Goal: Find specific page/section: Find specific page/section

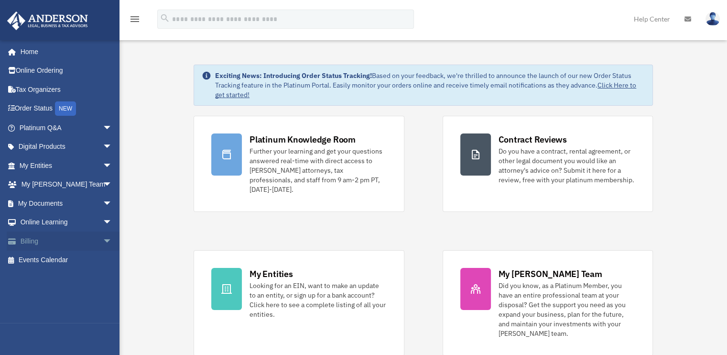
click at [103, 240] on span "arrow_drop_down" at bounding box center [112, 241] width 19 height 20
click at [77, 259] on link "$ Open Invoices" at bounding box center [69, 261] width 113 height 20
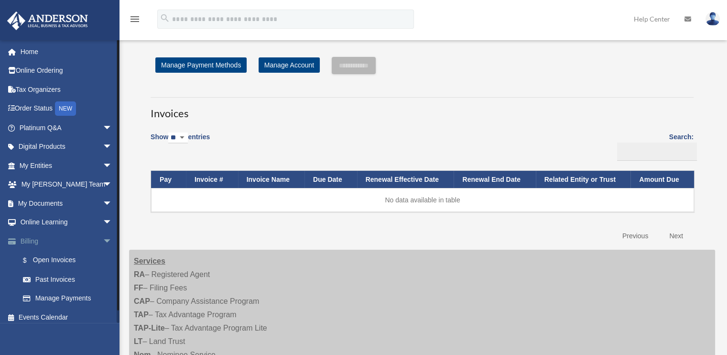
click at [103, 241] on span "arrow_drop_down" at bounding box center [112, 241] width 19 height 20
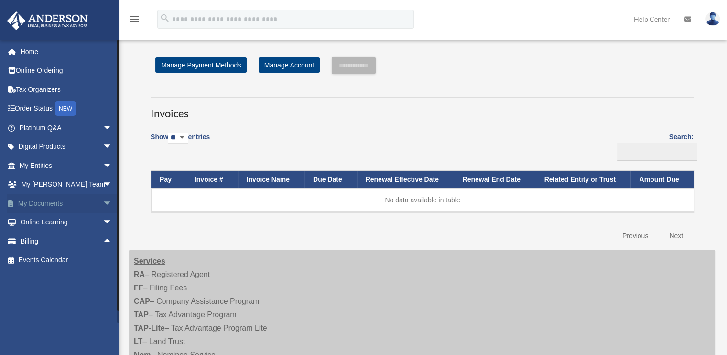
click at [103, 204] on span "arrow_drop_down" at bounding box center [112, 204] width 19 height 20
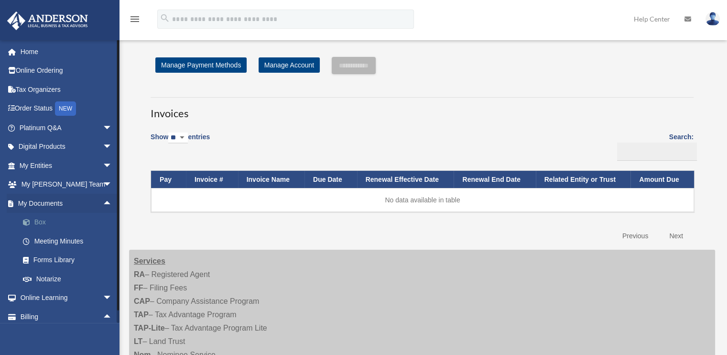
click at [47, 223] on link "Box" at bounding box center [69, 222] width 113 height 19
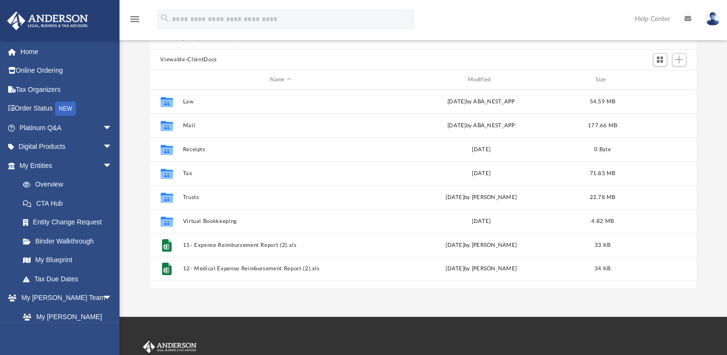
scroll to position [82, 0]
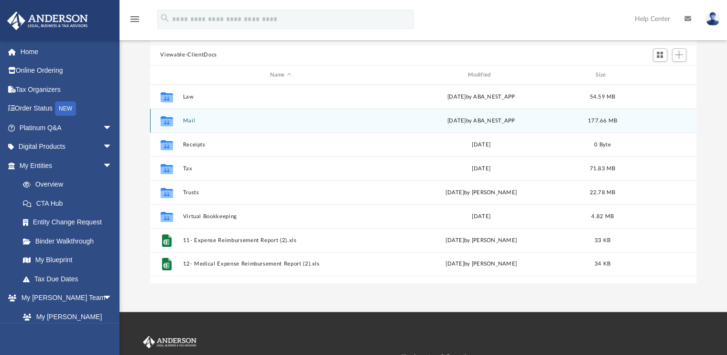
click at [189, 121] on button "Mail" at bounding box center [281, 121] width 196 height 6
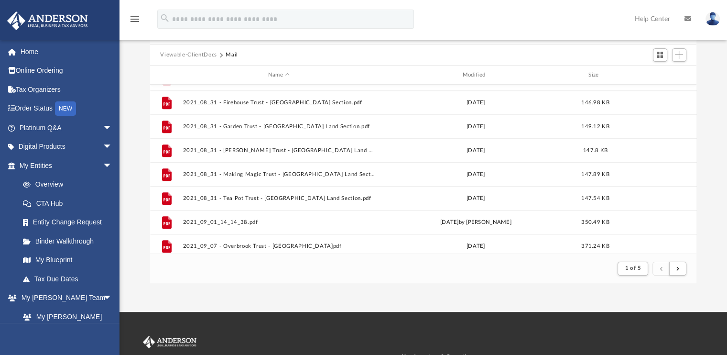
scroll to position [1027, 0]
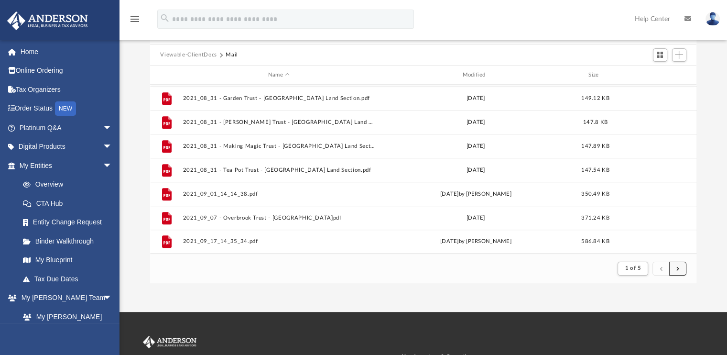
click at [675, 267] on button "submit" at bounding box center [677, 269] width 17 height 14
click at [677, 269] on span "submit" at bounding box center [678, 267] width 3 height 5
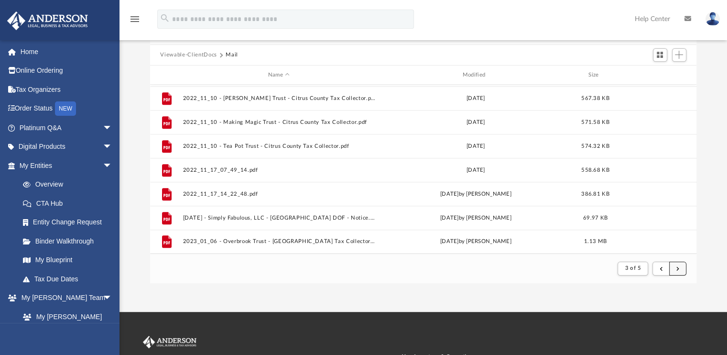
click at [677, 269] on span "submit" at bounding box center [678, 267] width 3 height 5
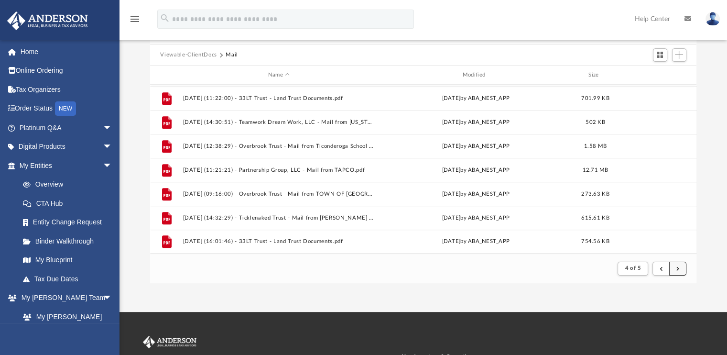
click at [677, 269] on span "submit" at bounding box center [678, 267] width 3 height 5
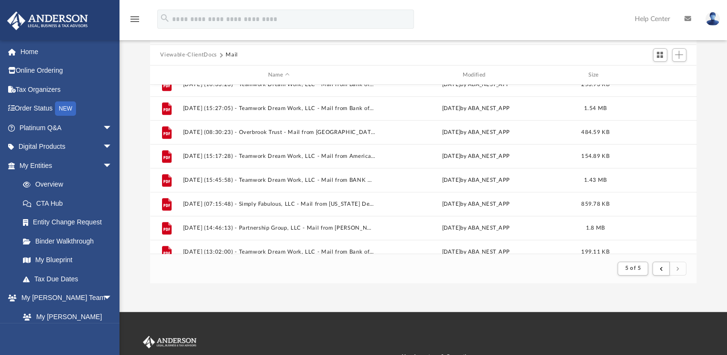
scroll to position [476, 0]
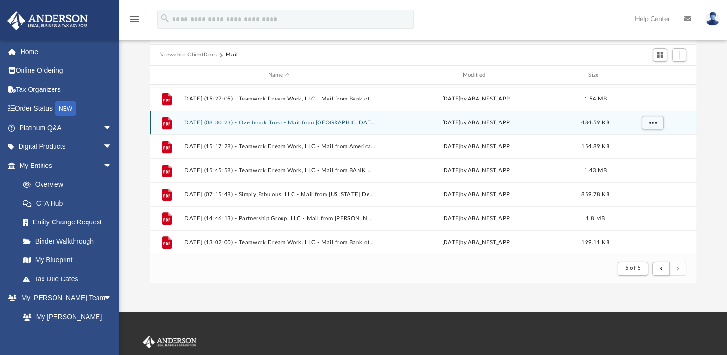
click at [278, 124] on button "2025.04.24 (08:30:23) - Overbrook Trust - Mail from Town of Hague.pdf" at bounding box center [279, 123] width 193 height 6
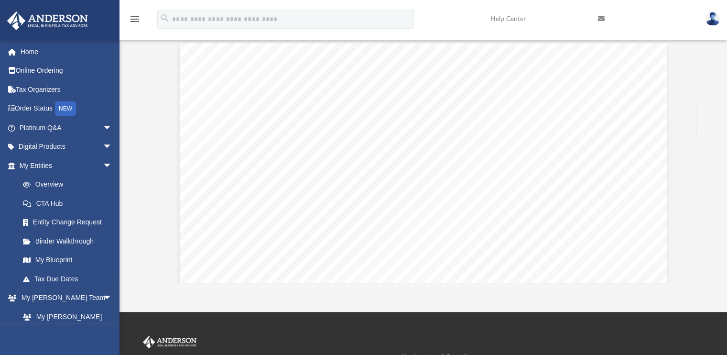
scroll to position [1284, 0]
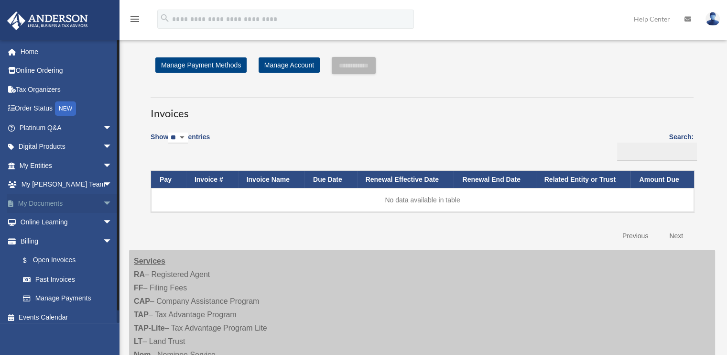
click at [103, 204] on span "arrow_drop_down" at bounding box center [112, 204] width 19 height 20
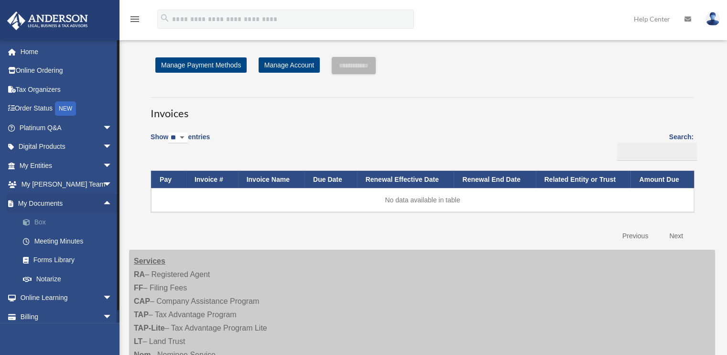
click at [59, 220] on link "Box" at bounding box center [69, 222] width 113 height 19
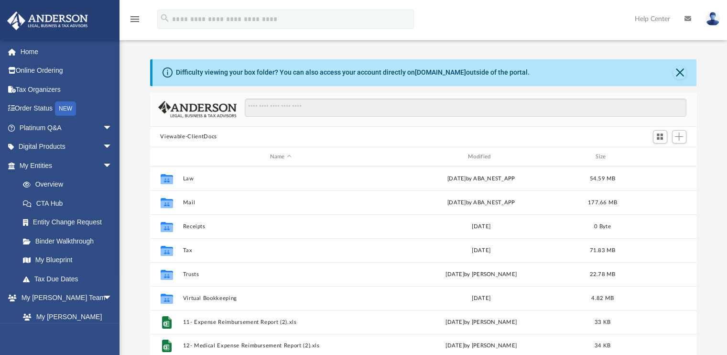
scroll to position [210, 539]
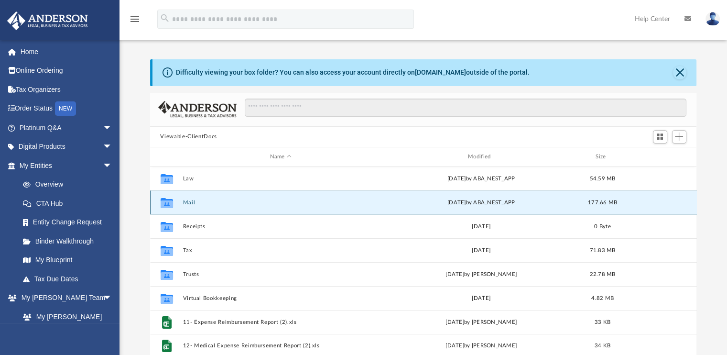
click at [187, 201] on button "Mail" at bounding box center [281, 202] width 196 height 6
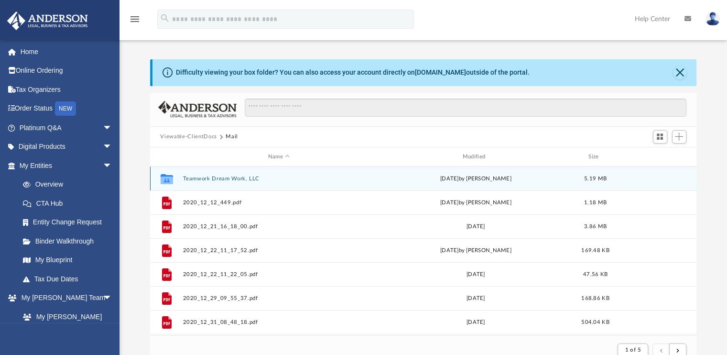
scroll to position [180, 539]
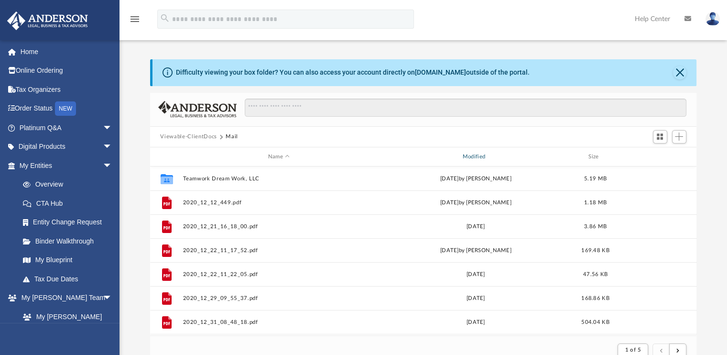
click at [477, 156] on div "Modified" at bounding box center [475, 157] width 193 height 9
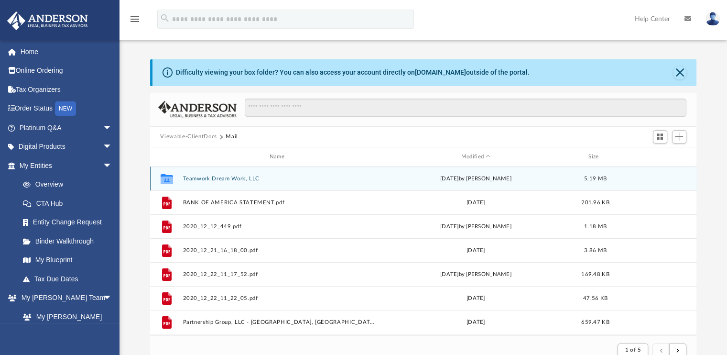
click at [207, 180] on button "Teamwork Dream Work, LLC" at bounding box center [279, 178] width 193 height 6
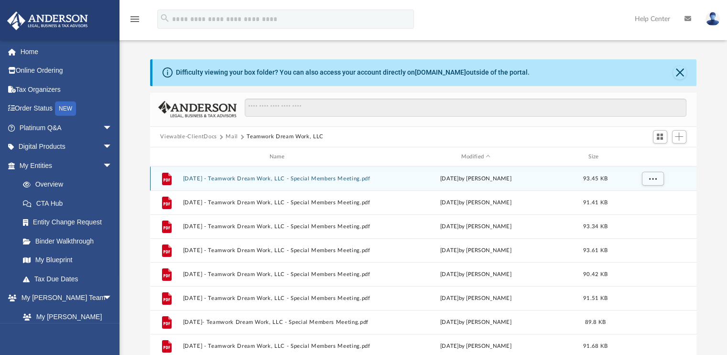
scroll to position [210, 539]
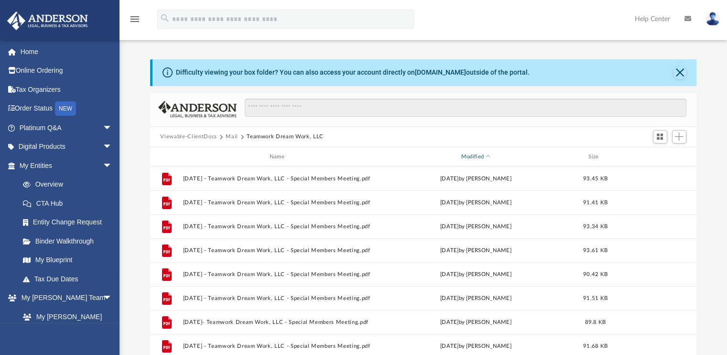
click at [487, 155] on span "Modified" at bounding box center [488, 157] width 4 height 4
click at [488, 157] on span "Modified" at bounding box center [488, 156] width 4 height 4
click at [488, 156] on span "Modified" at bounding box center [488, 157] width 4 height 4
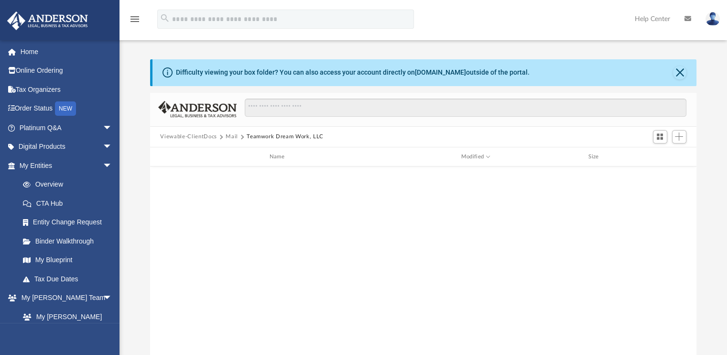
scroll to position [0, 0]
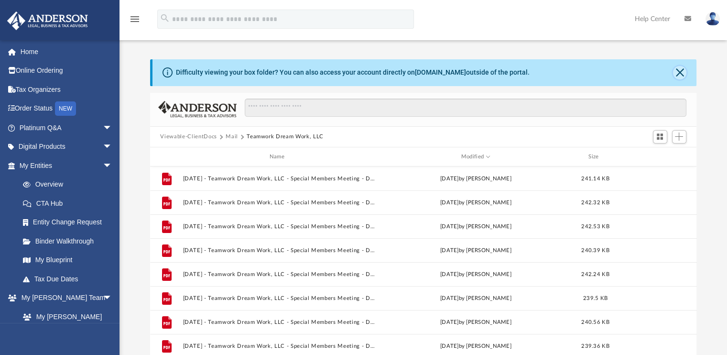
click at [676, 75] on button "Close" at bounding box center [679, 72] width 13 height 13
